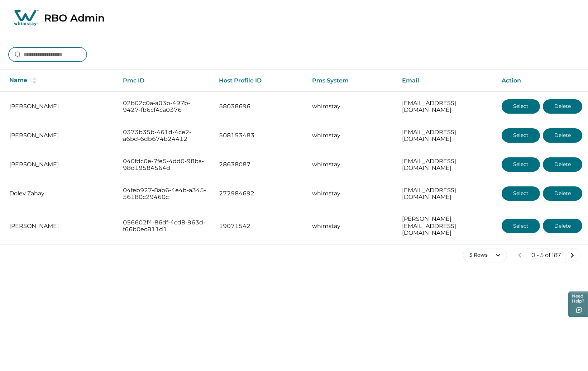
click at [53, 60] on input at bounding box center [48, 54] width 78 height 14
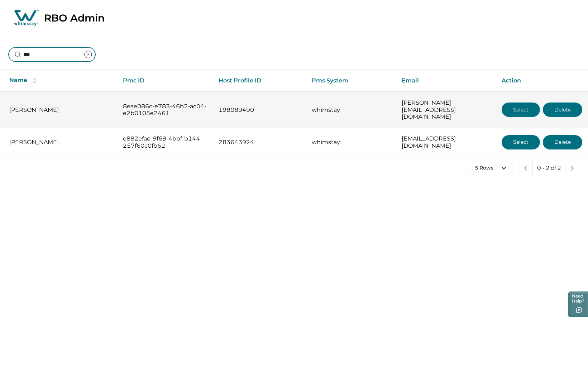
type input "***"
click at [413, 106] on p "[PERSON_NAME][EMAIL_ADDRESS][DOMAIN_NAME]" at bounding box center [446, 109] width 89 height 21
drag, startPoint x: 390, startPoint y: 106, endPoint x: 458, endPoint y: 107, distance: 68.5
click at [458, 107] on td "[PERSON_NAME][EMAIL_ADDRESS][DOMAIN_NAME]" at bounding box center [446, 110] width 100 height 36
copy p "[PERSON_NAME][EMAIL_ADDRESS][DOMAIN_NAME]"
